Goal: Task Accomplishment & Management: Complete application form

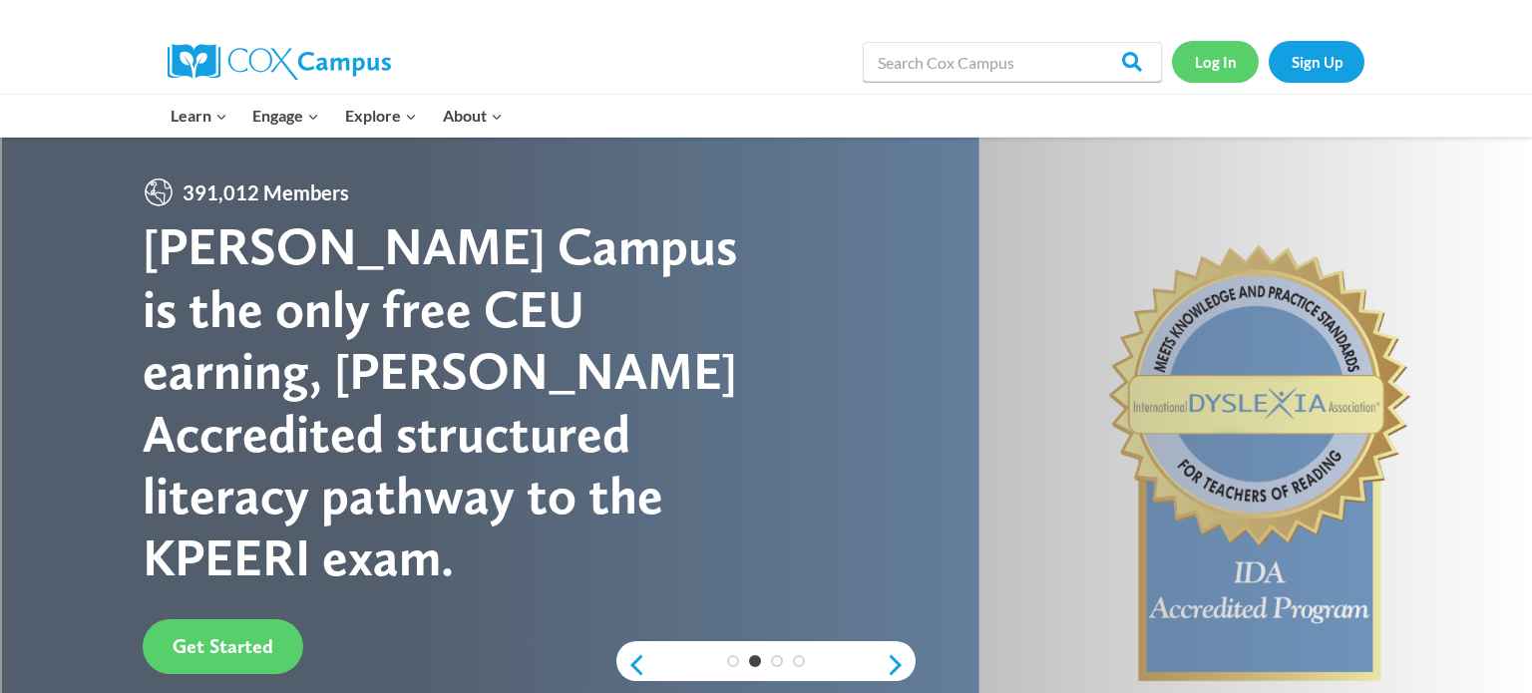
click at [1218, 63] on link "Log In" at bounding box center [1215, 61] width 87 height 41
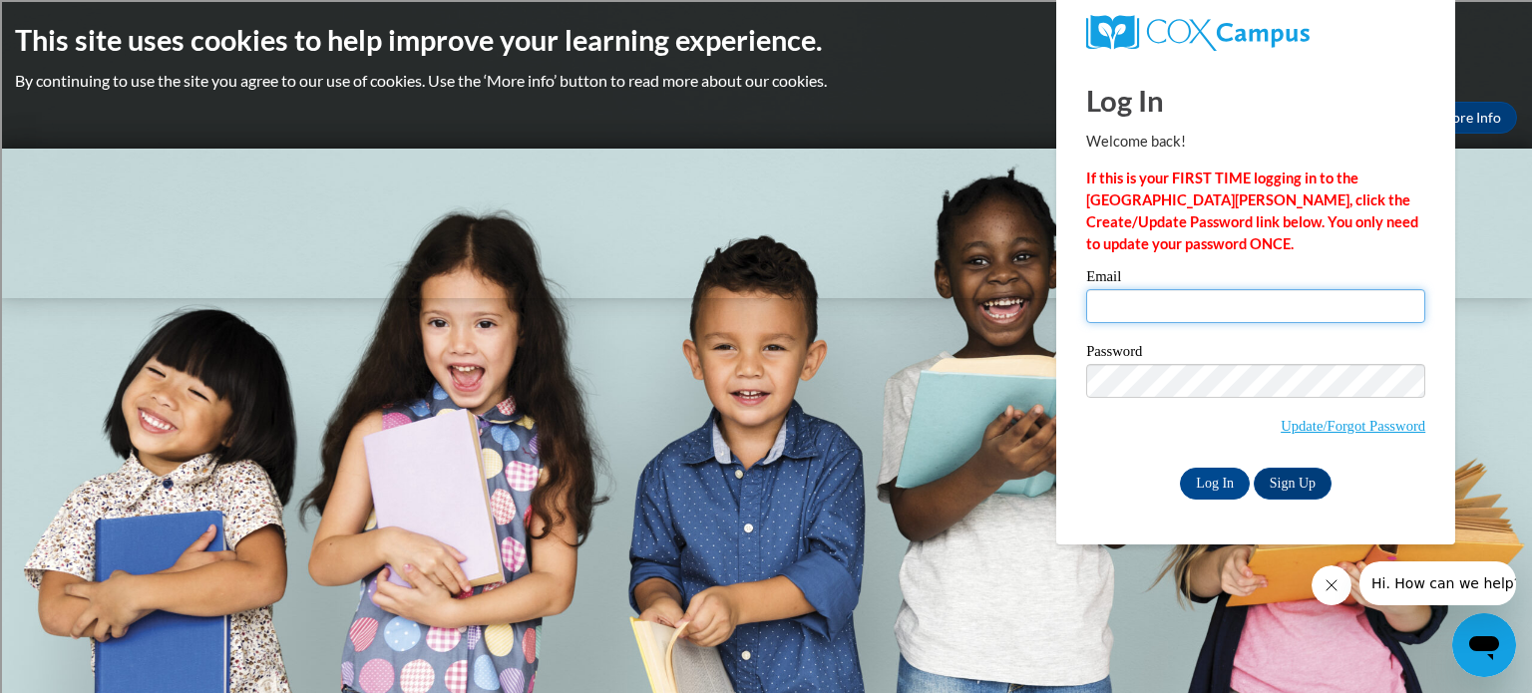
click at [1291, 314] on input "Email" at bounding box center [1255, 306] width 339 height 34
type input "[EMAIL_ADDRESS][PERSON_NAME][DOMAIN_NAME]"
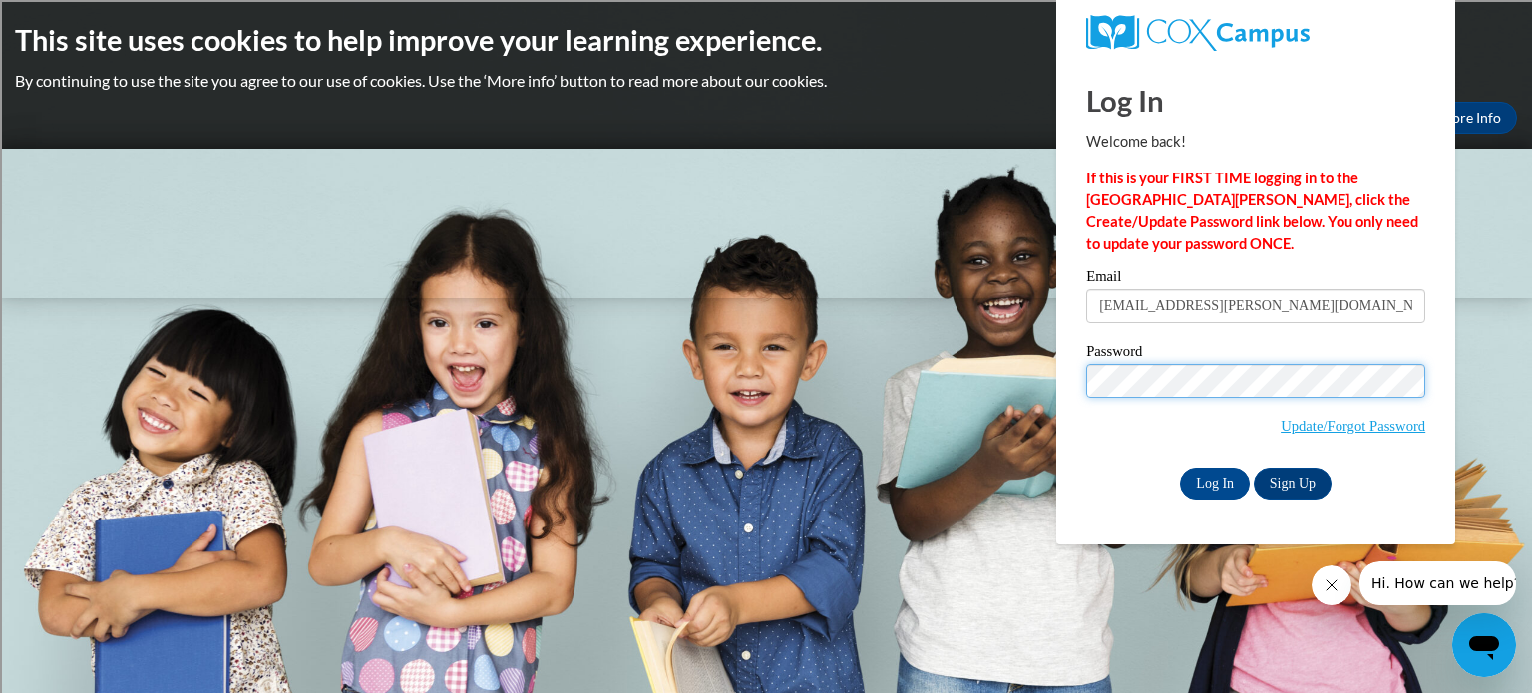
click at [1180, 468] on input "Log In" at bounding box center [1215, 484] width 70 height 32
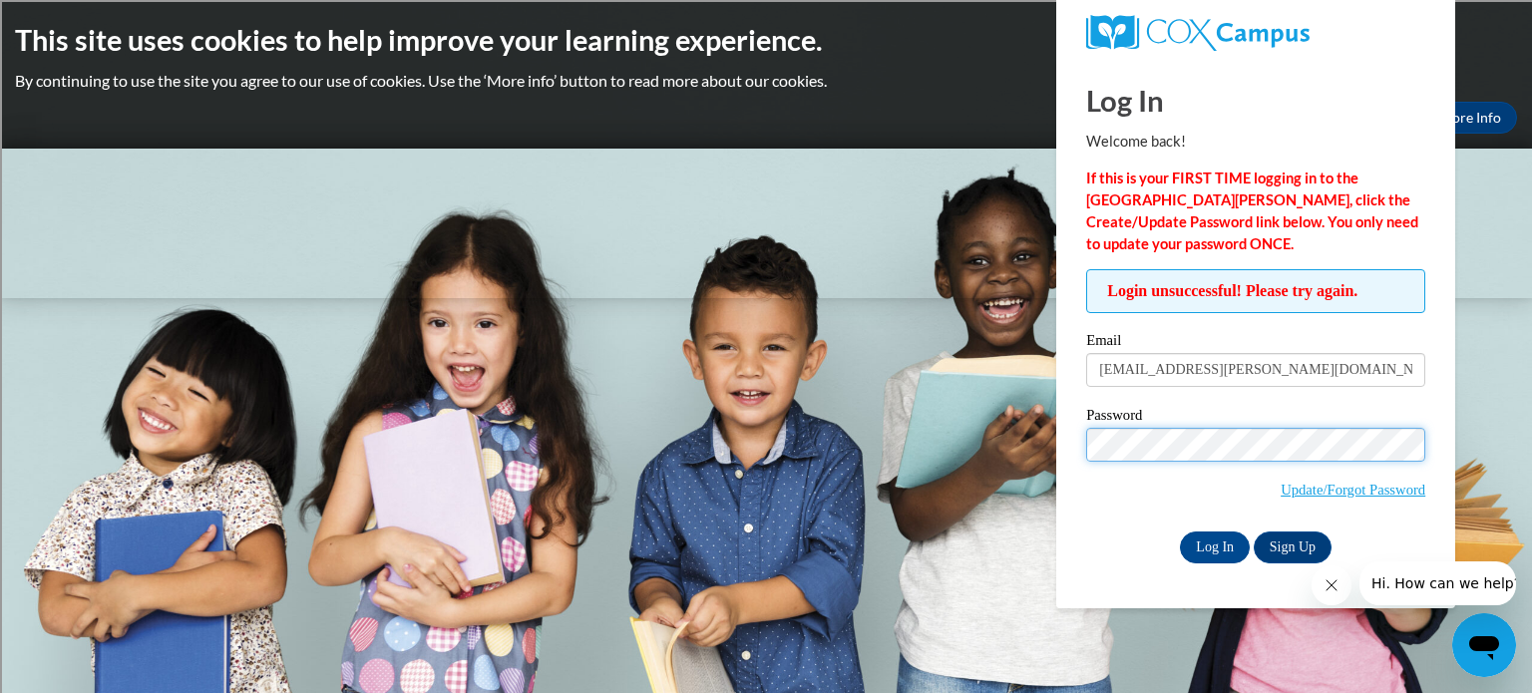
click at [1180, 532] on input "Log In" at bounding box center [1215, 548] width 70 height 32
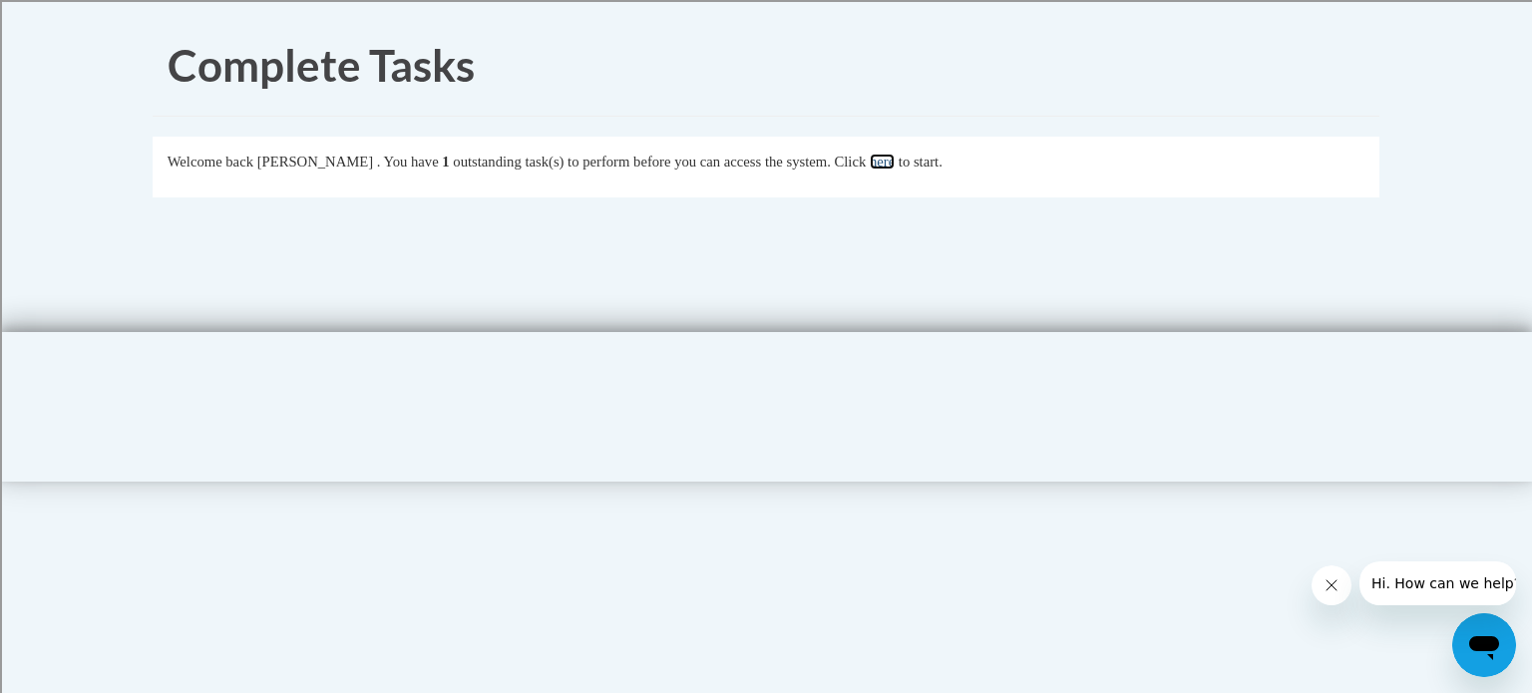
click at [895, 168] on link "here" at bounding box center [882, 162] width 25 height 16
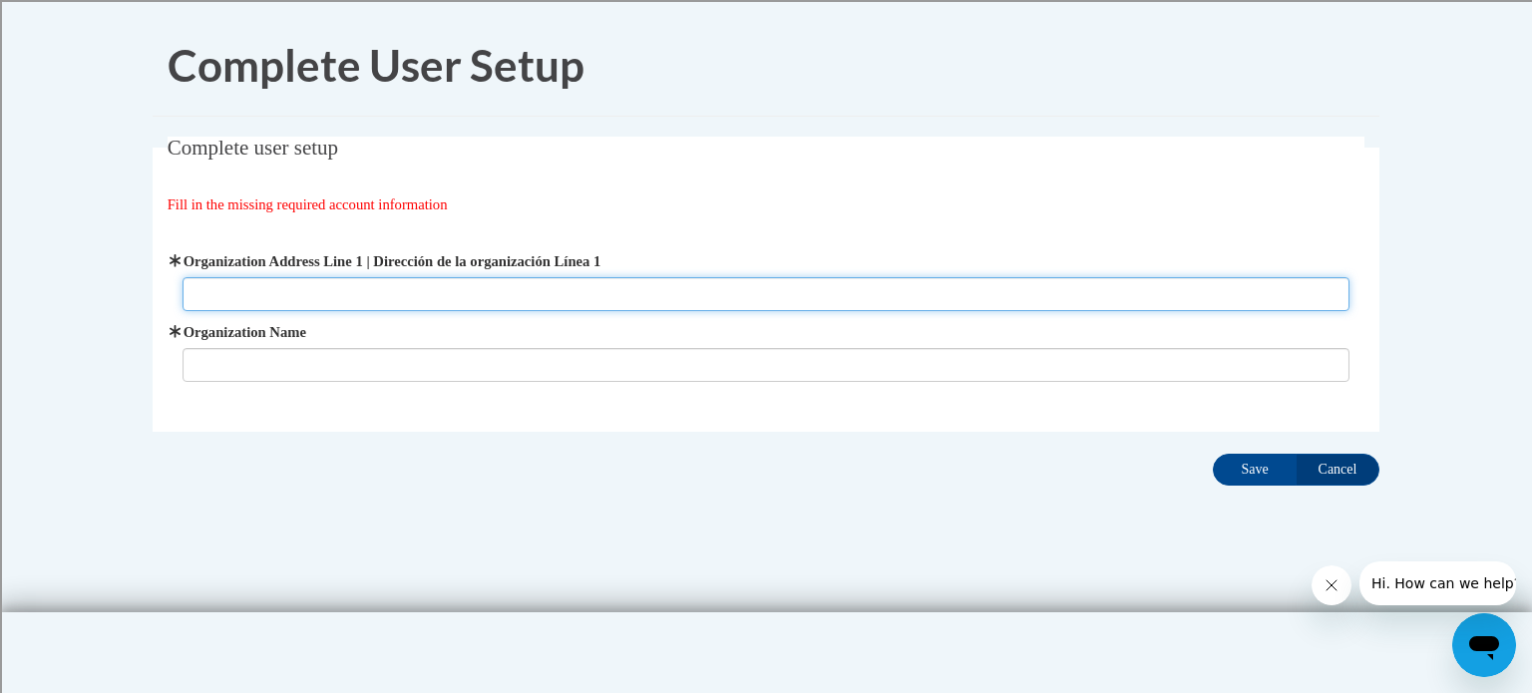
click at [324, 296] on input "Organization Address Line 1 | Dirección de la organización Línea 1" at bounding box center [767, 294] width 1168 height 34
type input "[STREET_ADDRESS]"
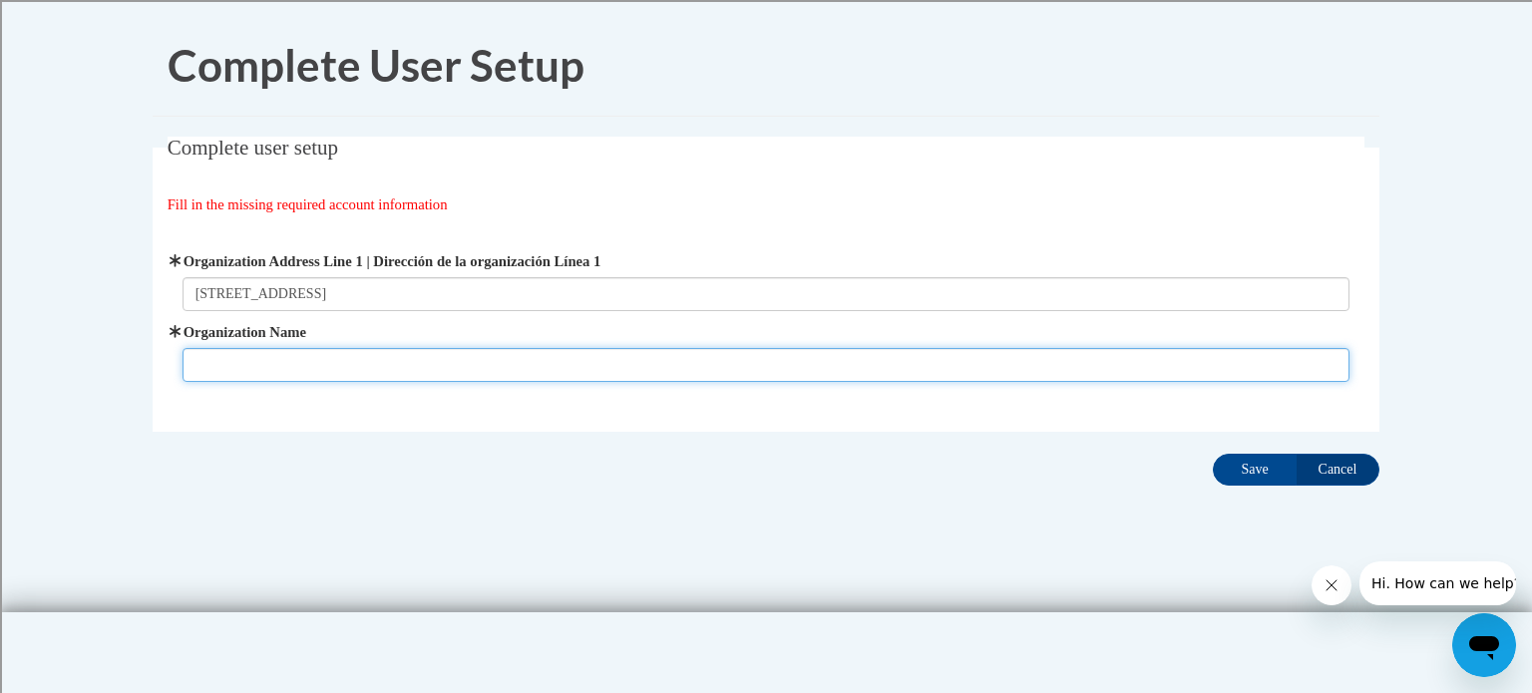
type input "L"
type input "SLP - independent"
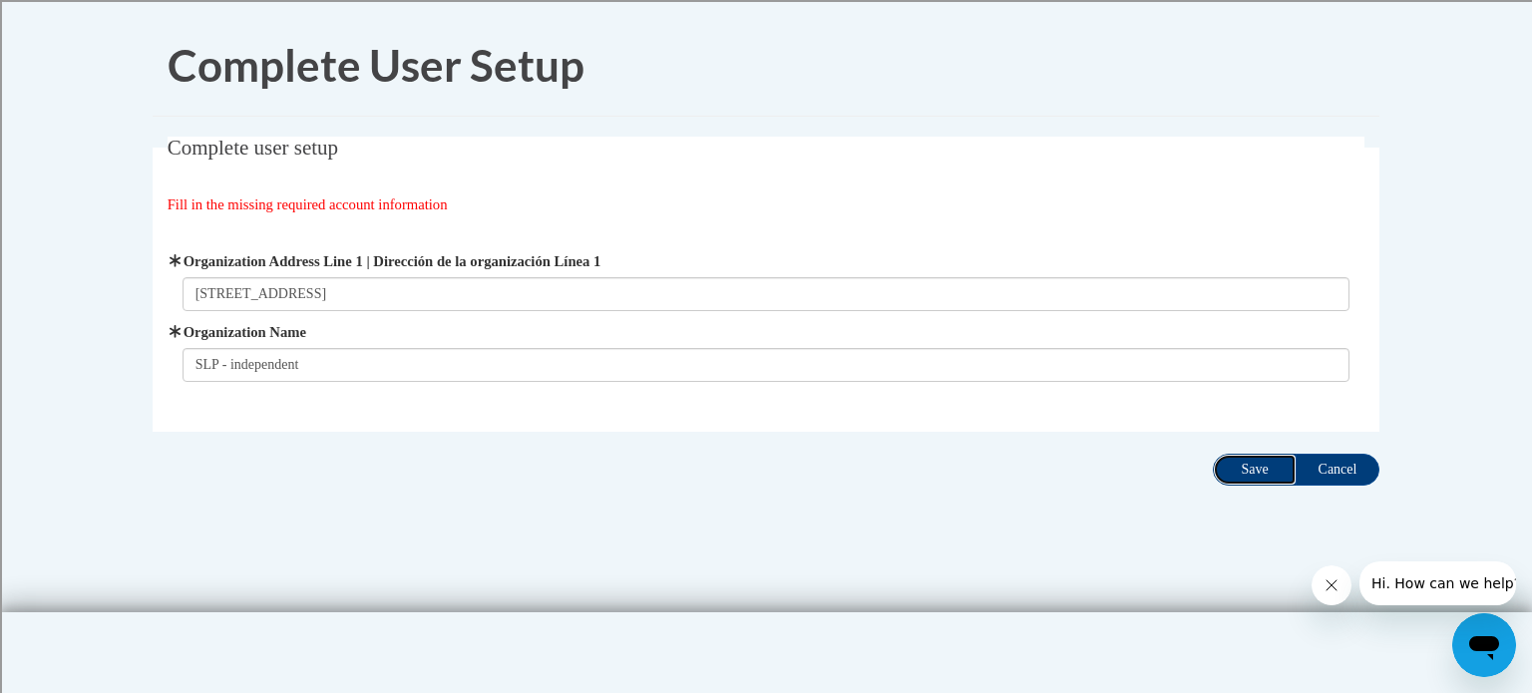
click at [1233, 477] on input "Save" at bounding box center [1255, 470] width 84 height 32
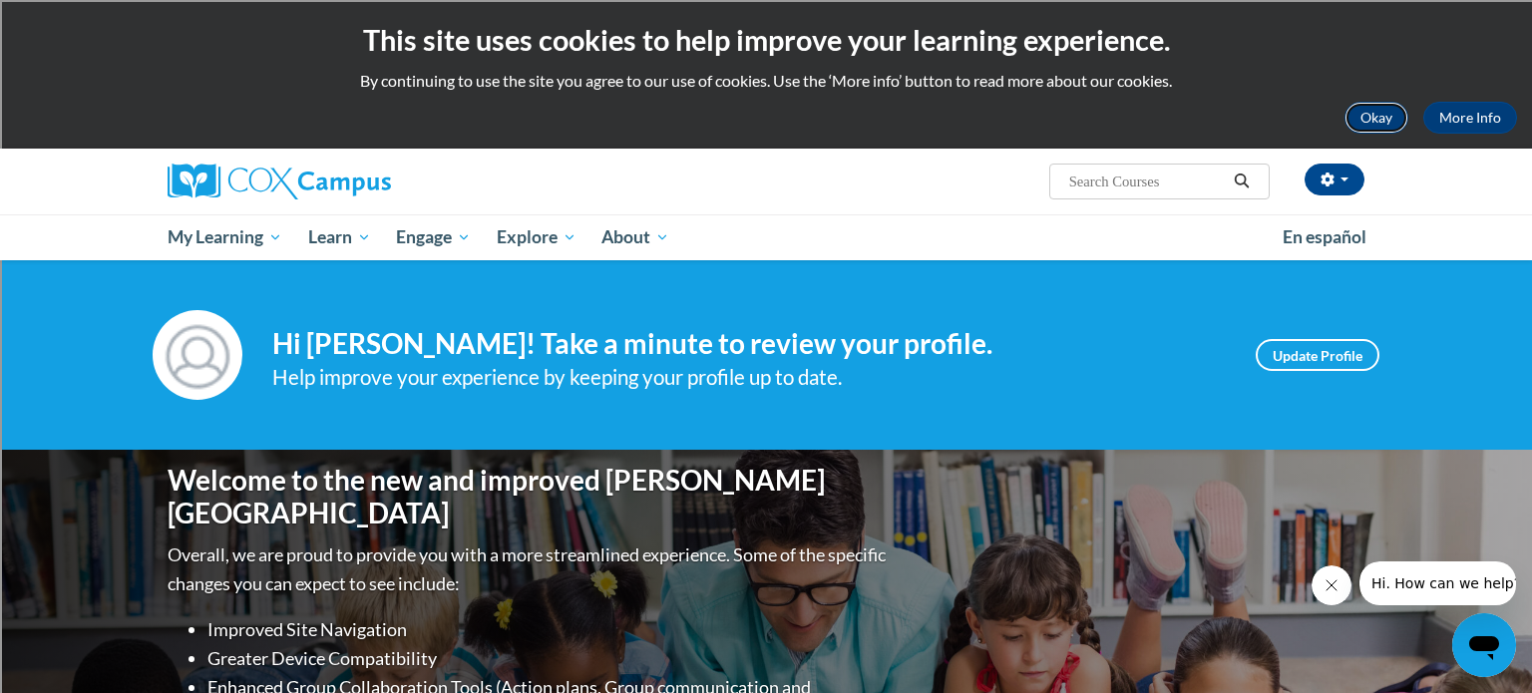
click at [1372, 111] on button "Okay" at bounding box center [1377, 118] width 64 height 32
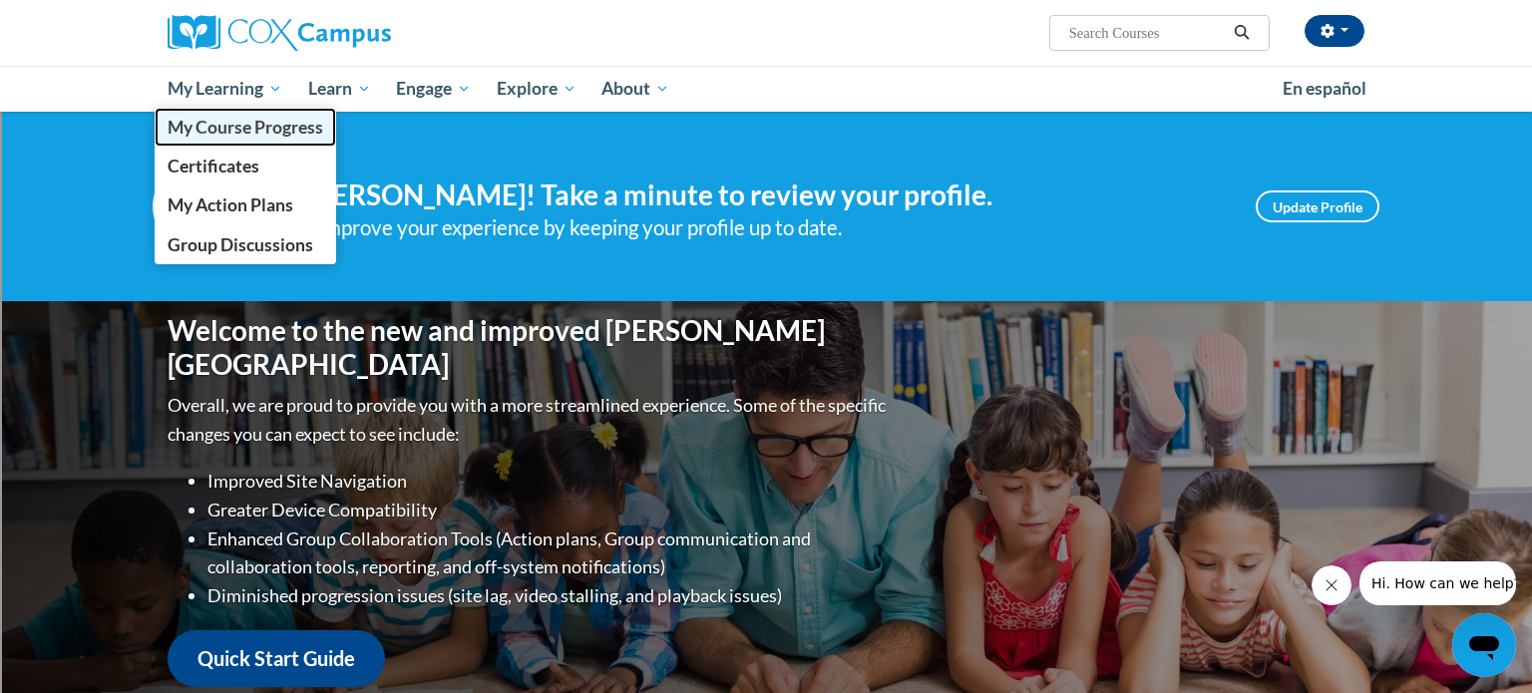
click at [257, 126] on span "My Course Progress" at bounding box center [246, 127] width 156 height 21
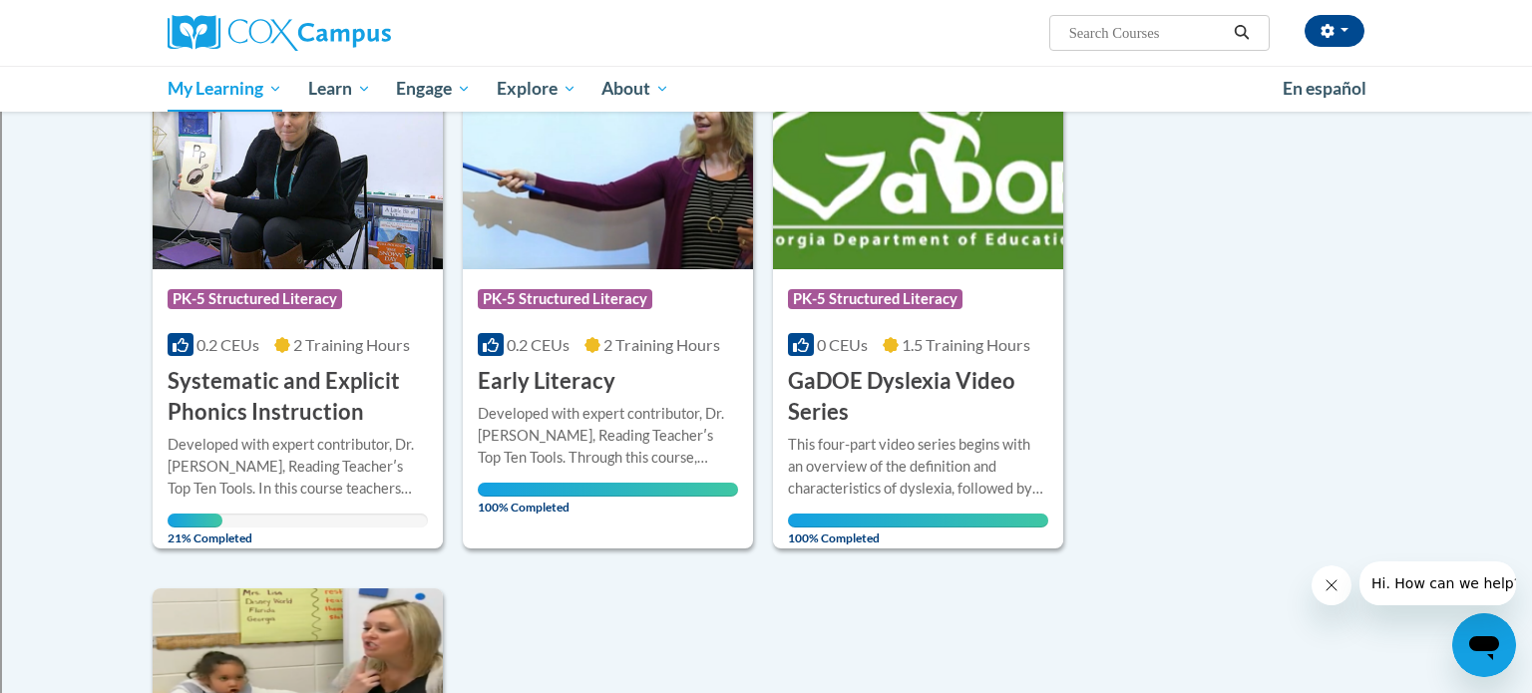
scroll to position [291, 0]
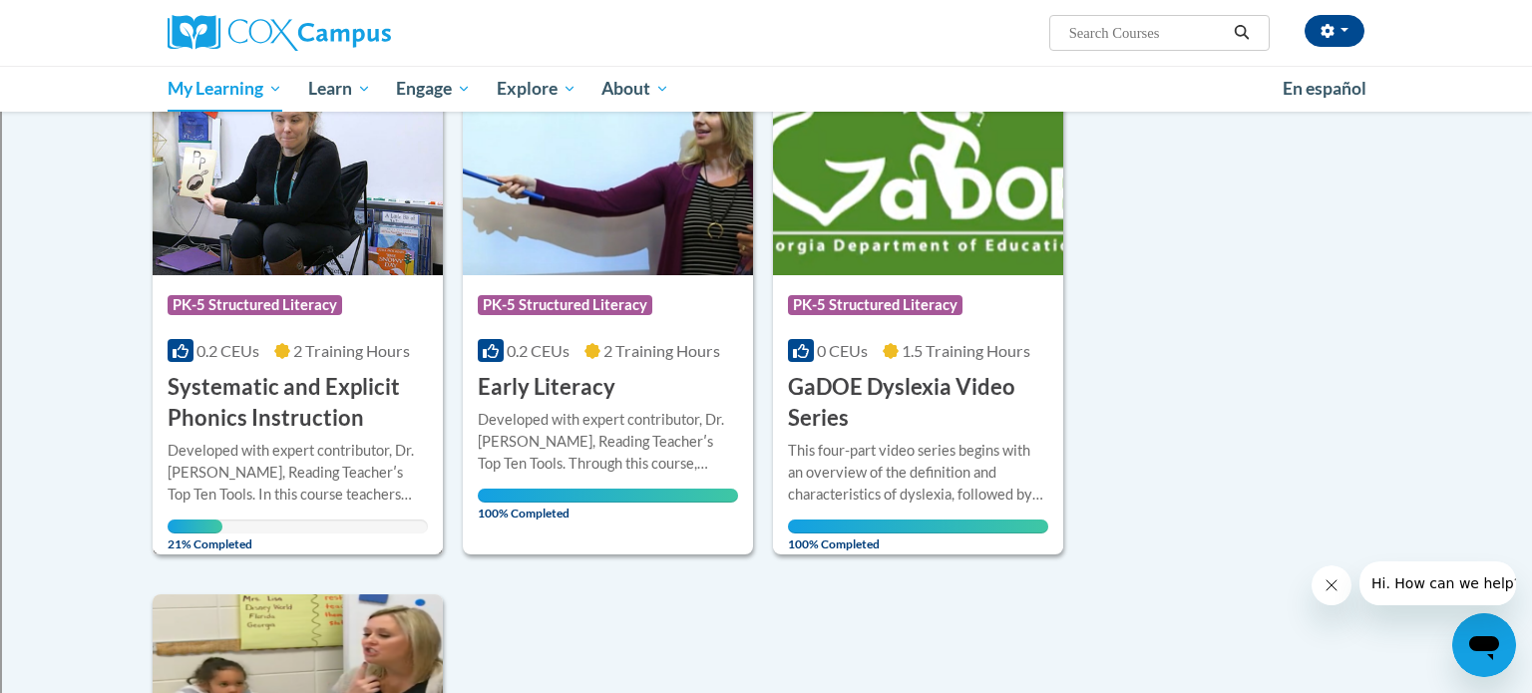
click at [313, 335] on div "Course Category: PK-5 Structured Literacy 0.2 CEUs 2 Training Hours COURSE Syst…" at bounding box center [298, 354] width 290 height 159
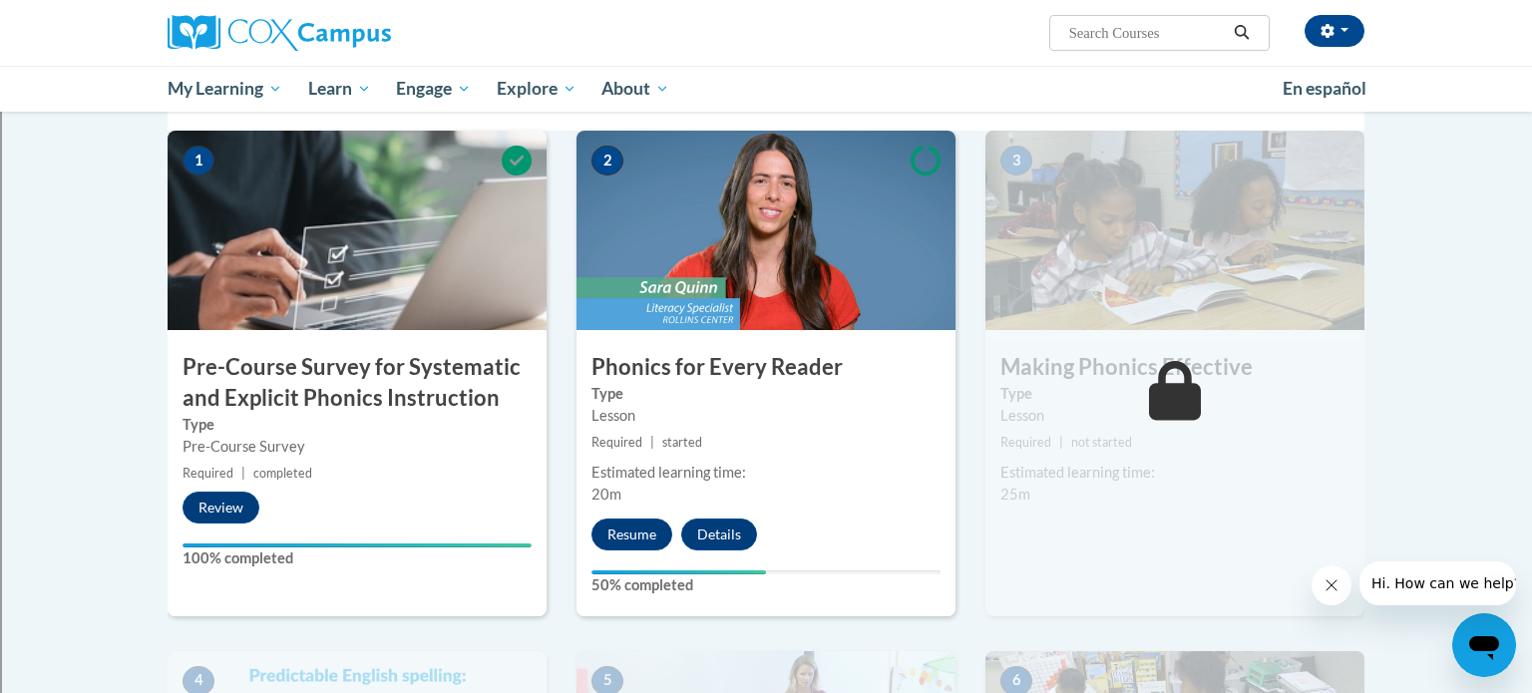
scroll to position [425, 0]
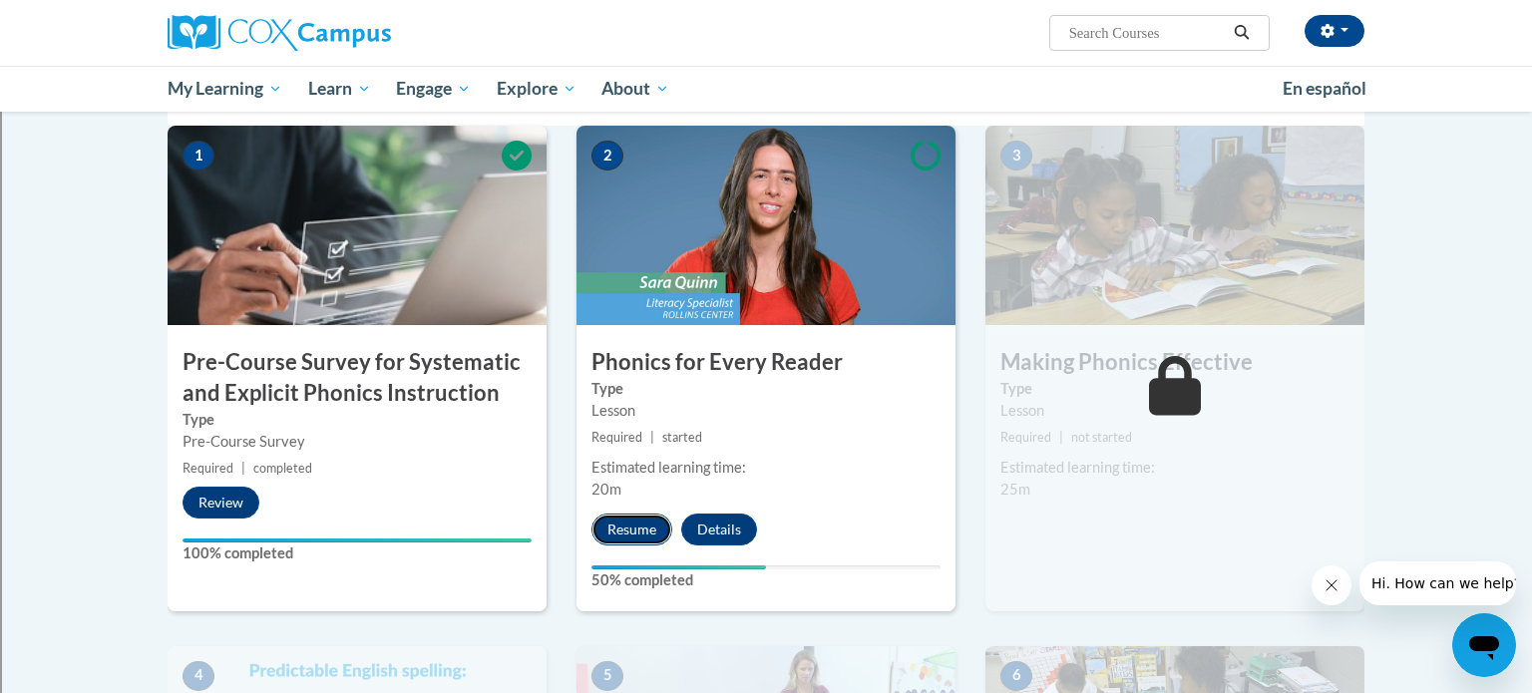
click at [649, 528] on button "Resume" at bounding box center [632, 530] width 81 height 32
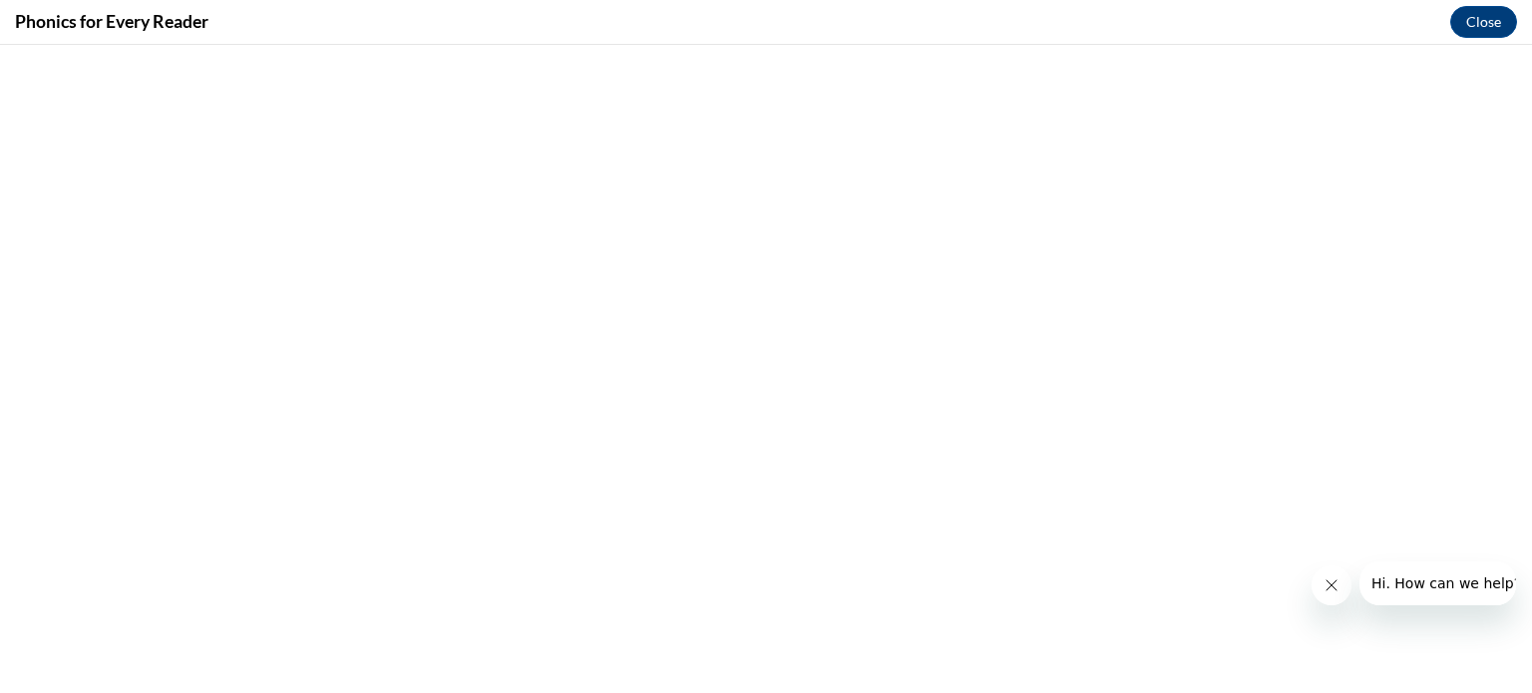
click at [1335, 590] on icon "Close message from company" at bounding box center [1332, 586] width 16 height 16
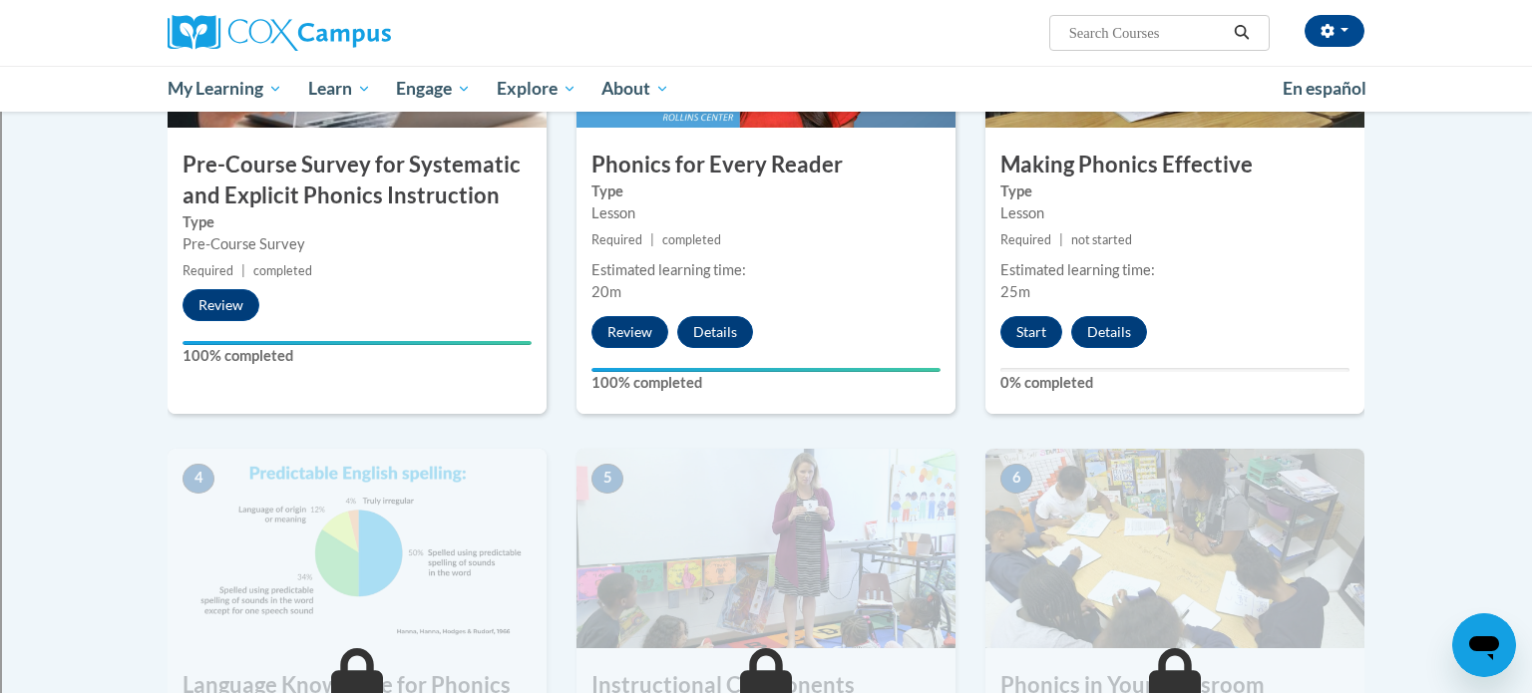
scroll to position [626, 0]
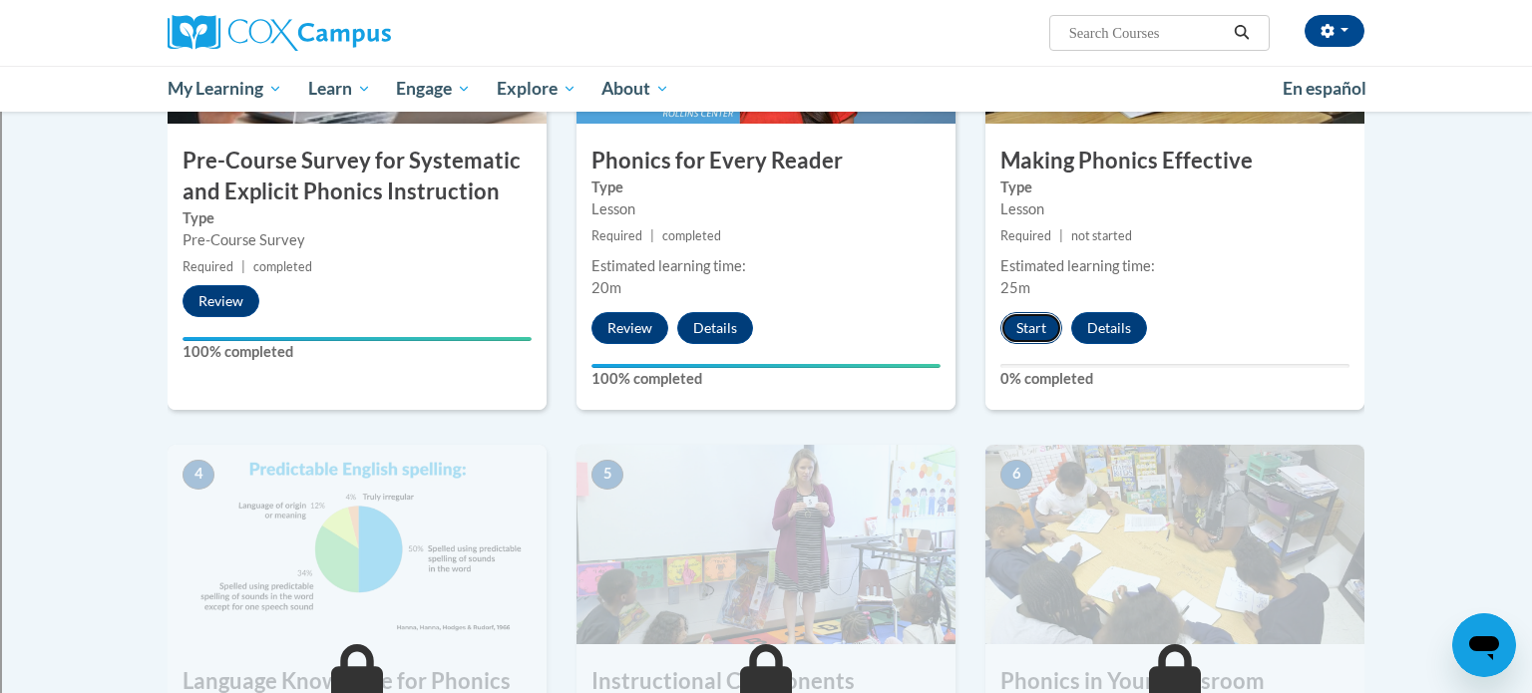
click at [1030, 335] on button "Start" at bounding box center [1031, 328] width 62 height 32
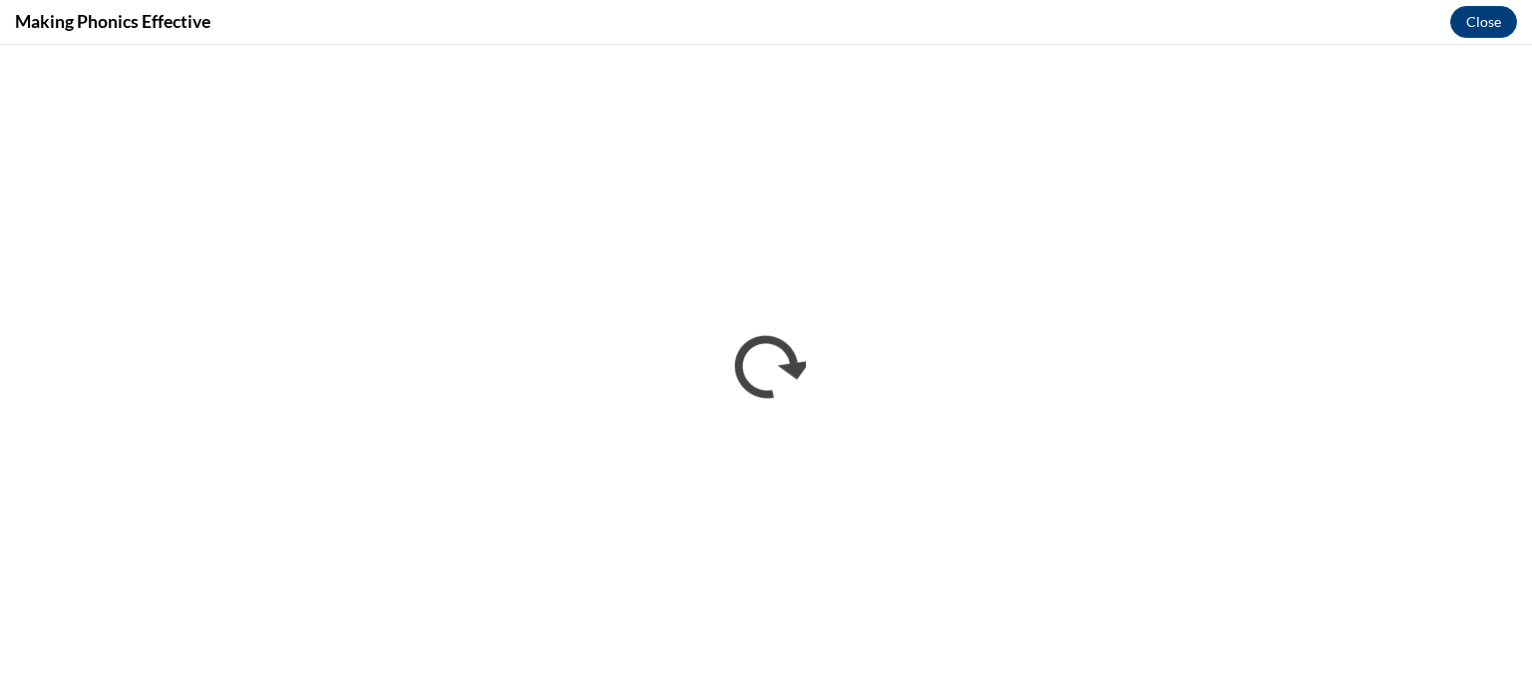
scroll to position [0, 0]
